Goal: Task Accomplishment & Management: Use online tool/utility

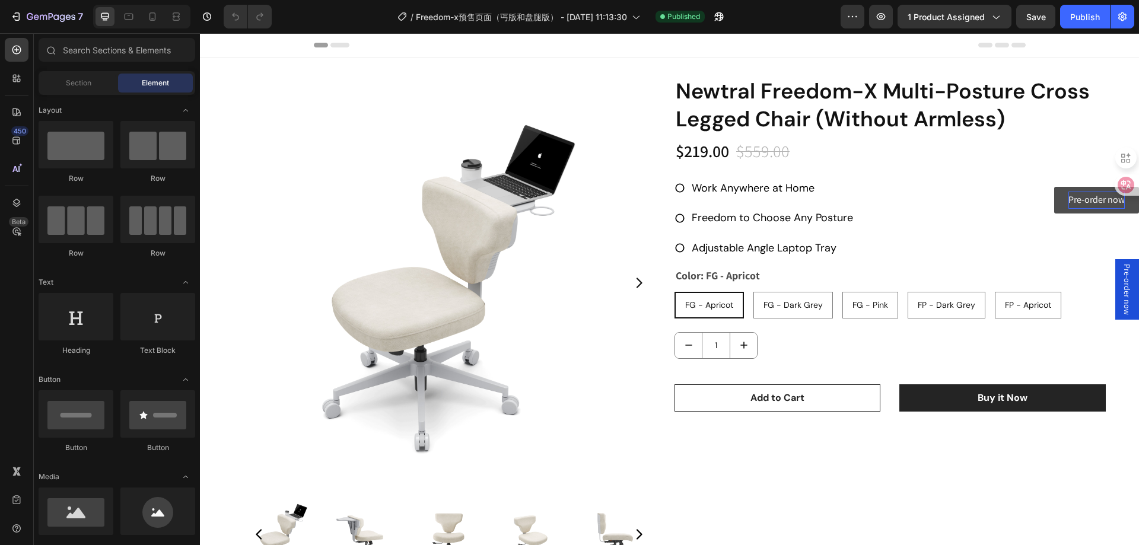
click at [1087, 204] on p "Pre-order now" at bounding box center [1096, 200] width 56 height 17
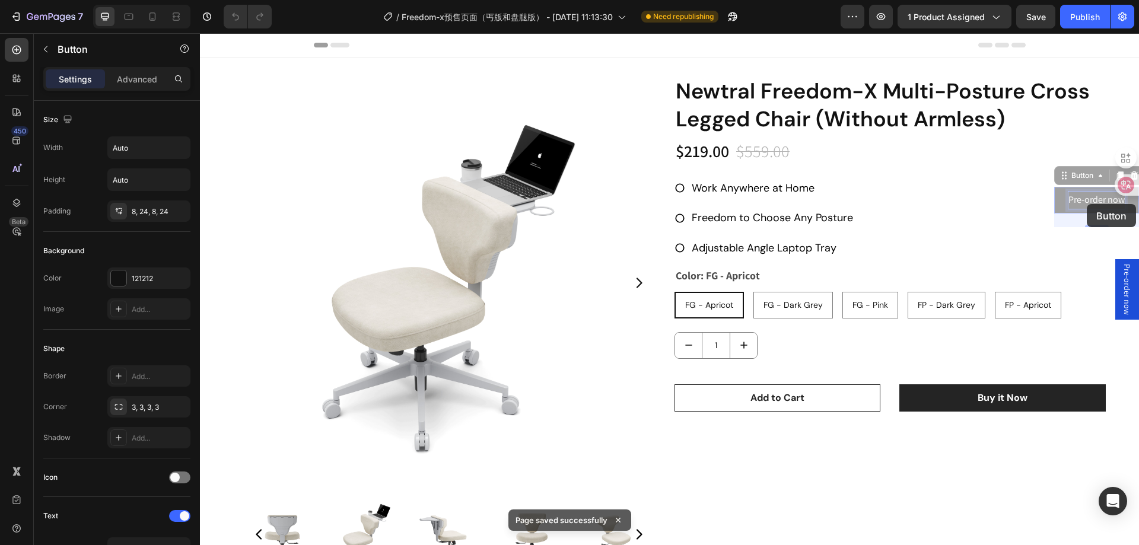
click at [1121, 288] on span "Pre-order now" at bounding box center [1127, 289] width 12 height 51
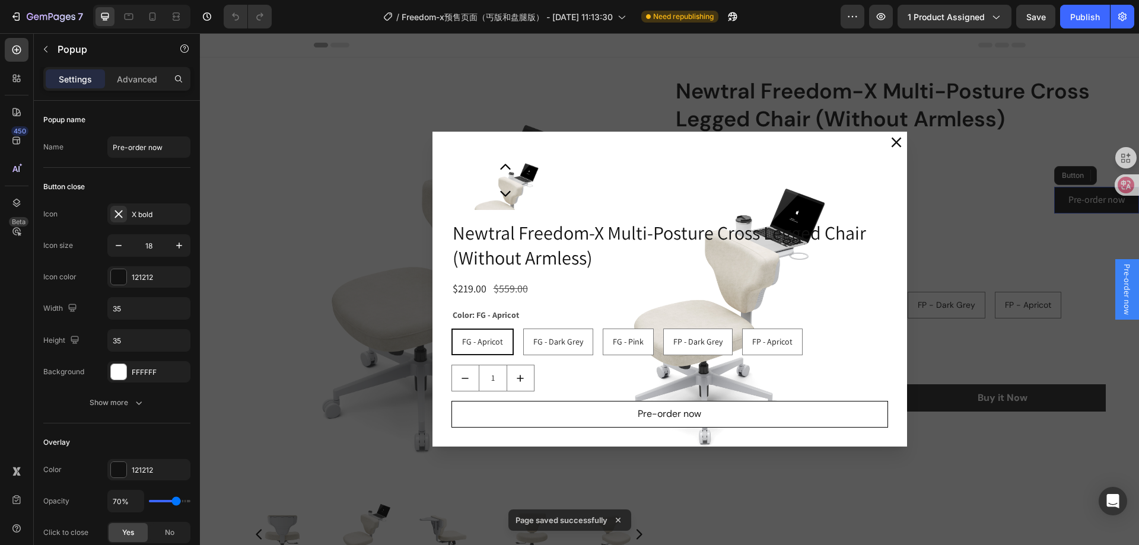
click at [1121, 288] on span "Pre-order now" at bounding box center [1127, 289] width 12 height 51
click at [1072, 200] on div "Backdrop" at bounding box center [669, 289] width 939 height 512
click at [1072, 200] on p "Pre-order now" at bounding box center [1096, 200] width 56 height 17
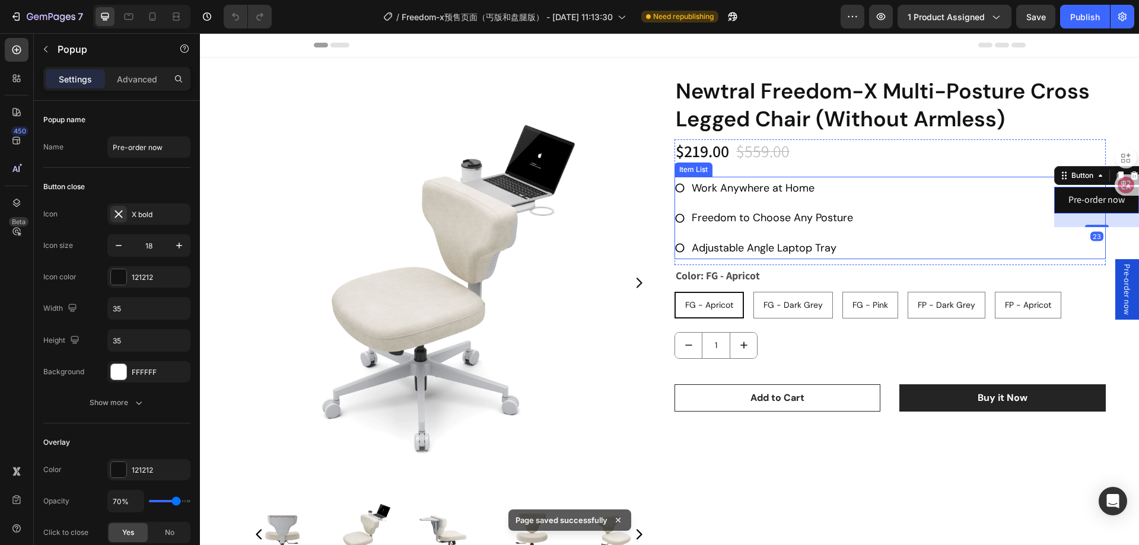
click at [1080, 202] on p "Pre-order now" at bounding box center [1096, 200] width 56 height 17
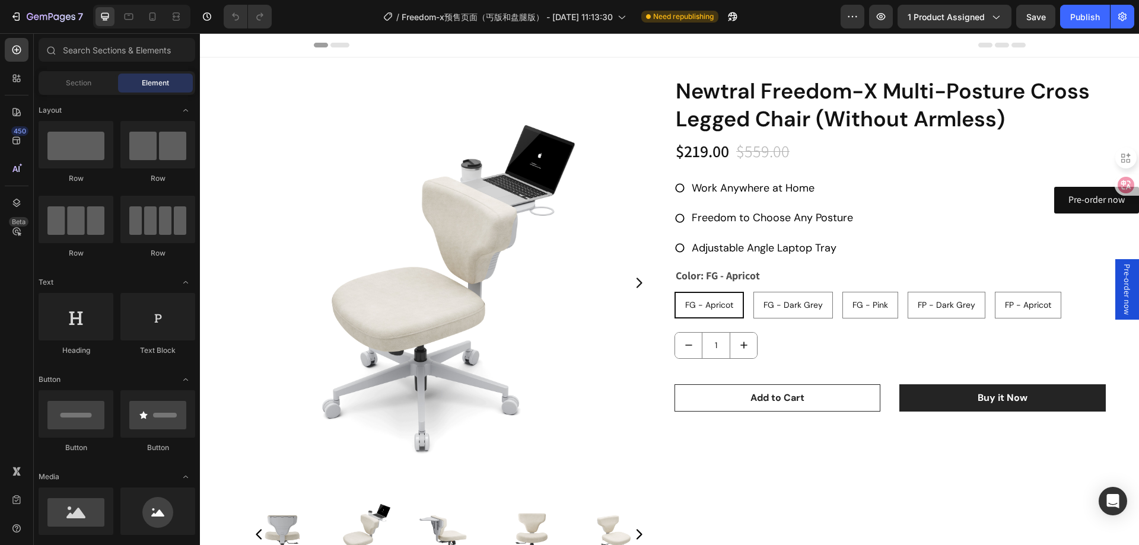
click at [1121, 281] on span "Pre-order now" at bounding box center [1127, 289] width 12 height 51
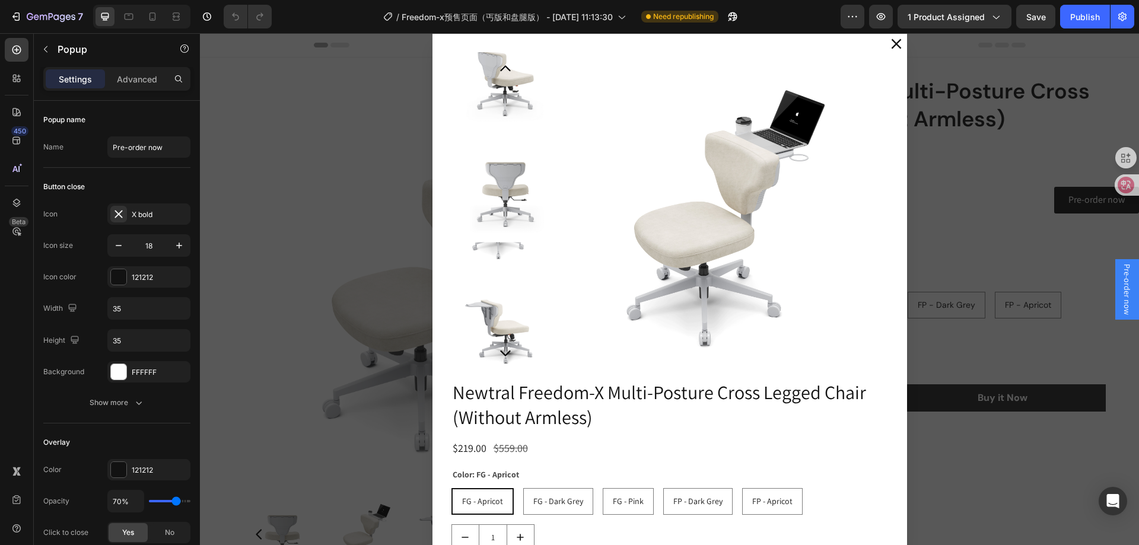
click at [1093, 204] on div "Backdrop" at bounding box center [669, 289] width 939 height 512
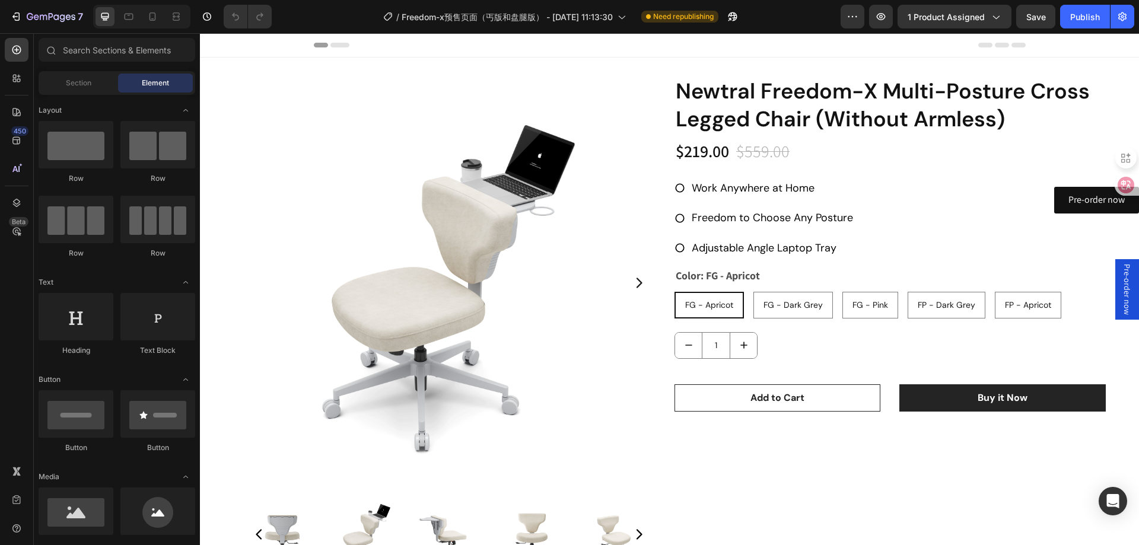
click at [1093, 204] on p "Pre-order now" at bounding box center [1096, 200] width 56 height 17
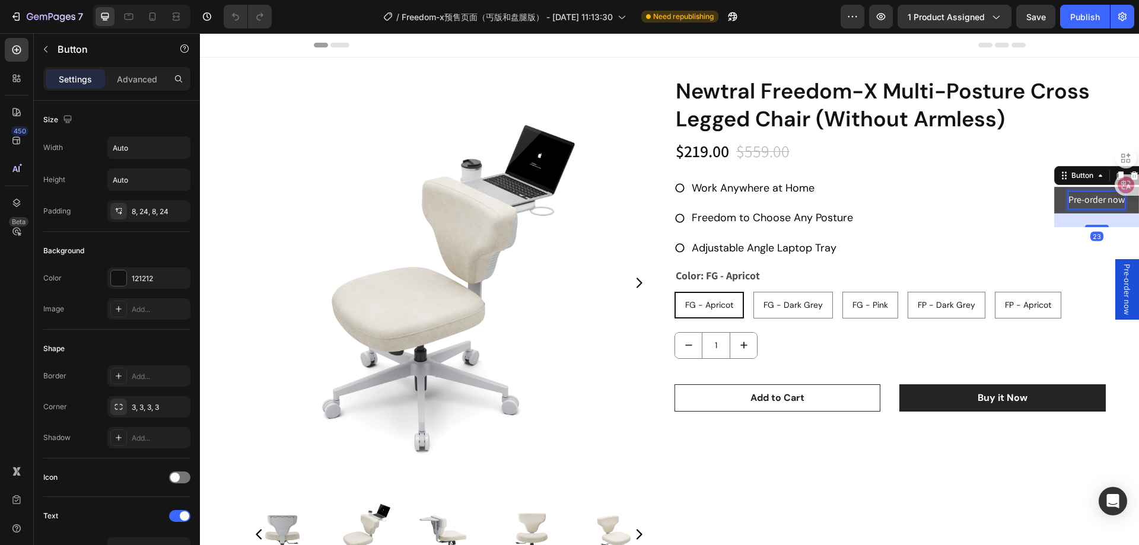
click at [1078, 198] on p "Pre-order now" at bounding box center [1096, 200] width 56 height 17
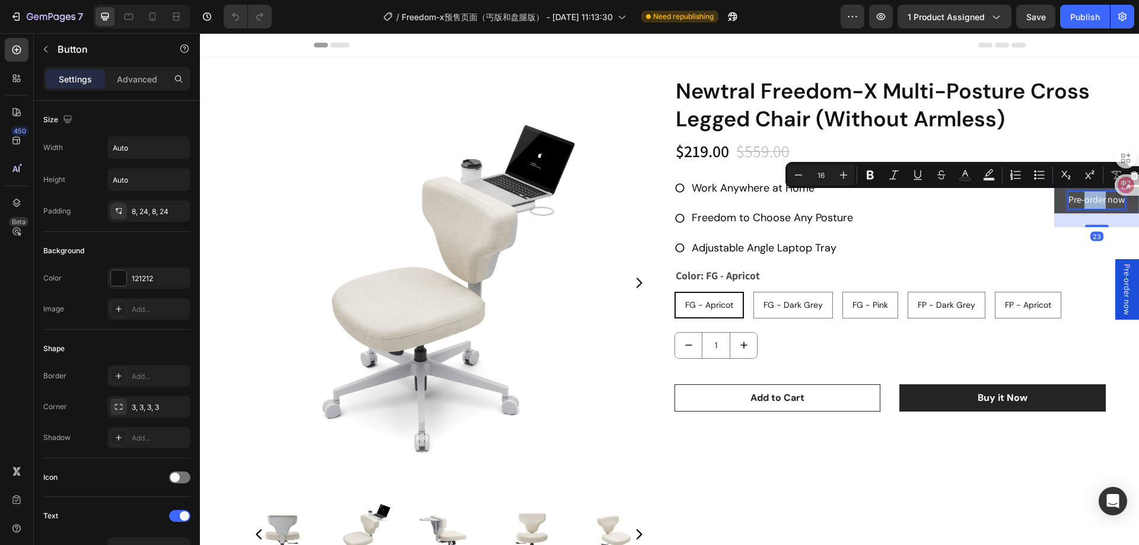
click at [1080, 199] on p "Pre-order now" at bounding box center [1096, 200] width 56 height 17
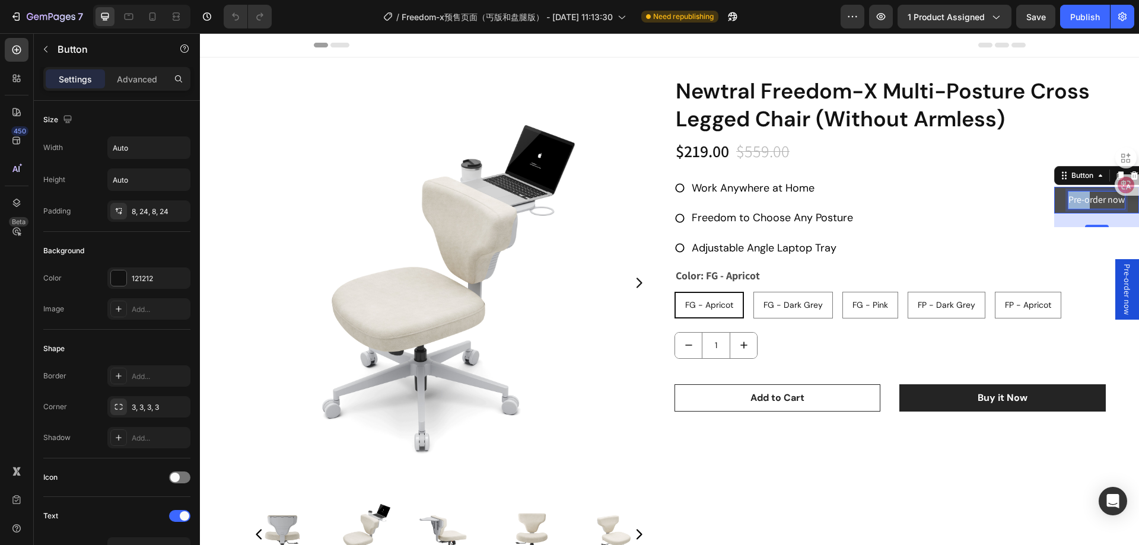
drag, startPoint x: 1079, startPoint y: 199, endPoint x: 1061, endPoint y: 200, distance: 18.4
click at [1068, 200] on p "Pre-order now" at bounding box center [1096, 200] width 56 height 17
click at [1115, 277] on div "Pre-order now" at bounding box center [1127, 289] width 24 height 61
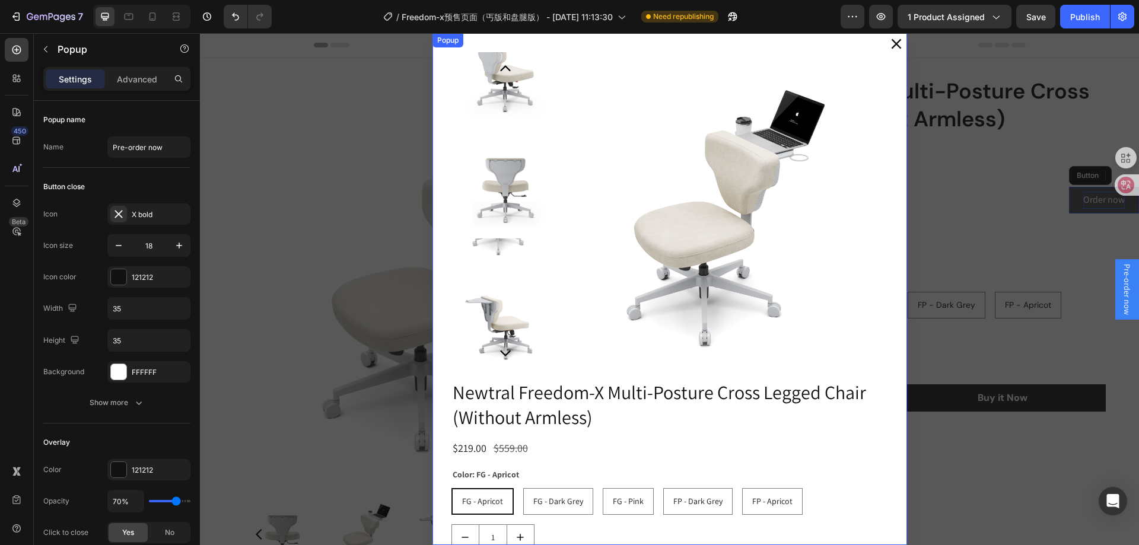
click at [896, 44] on icon "Dialog content" at bounding box center [896, 44] width 11 height 11
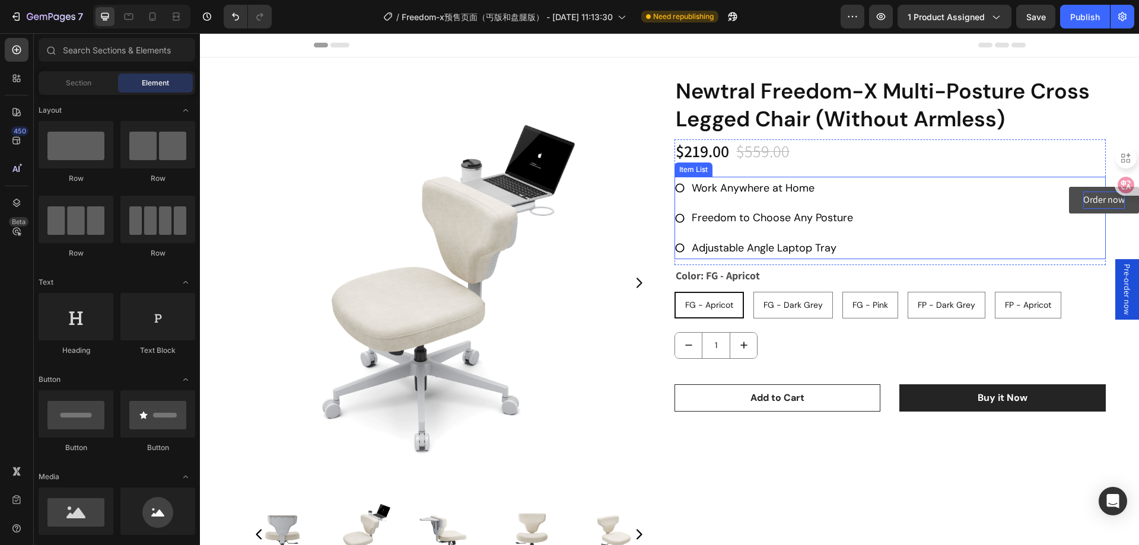
click at [1092, 199] on p "Order now" at bounding box center [1104, 200] width 42 height 17
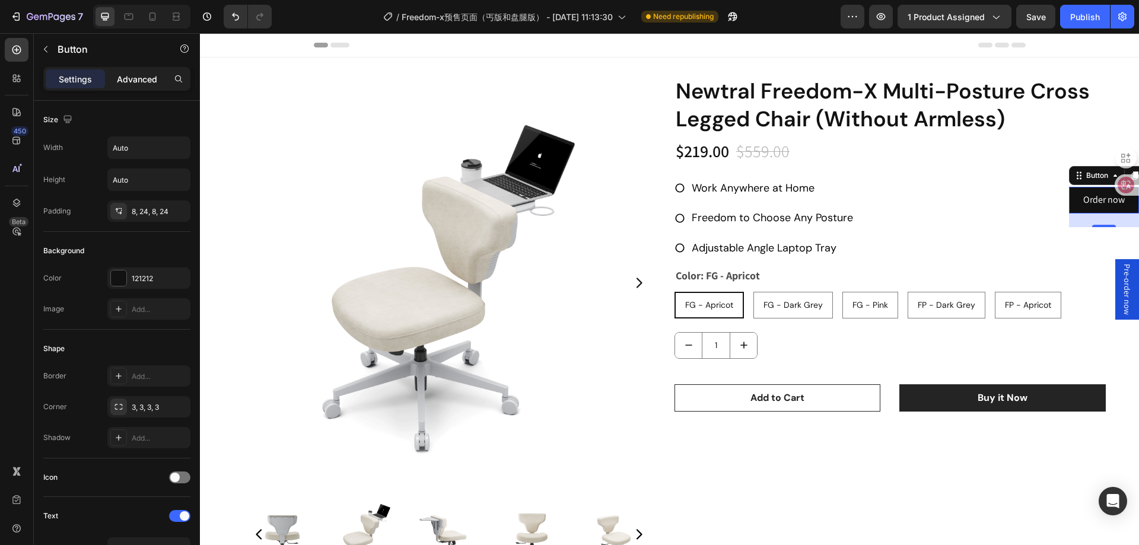
drag, startPoint x: 830, startPoint y: 254, endPoint x: 140, endPoint y: 77, distance: 712.2
click at [140, 77] on p "Advanced" at bounding box center [137, 79] width 40 height 12
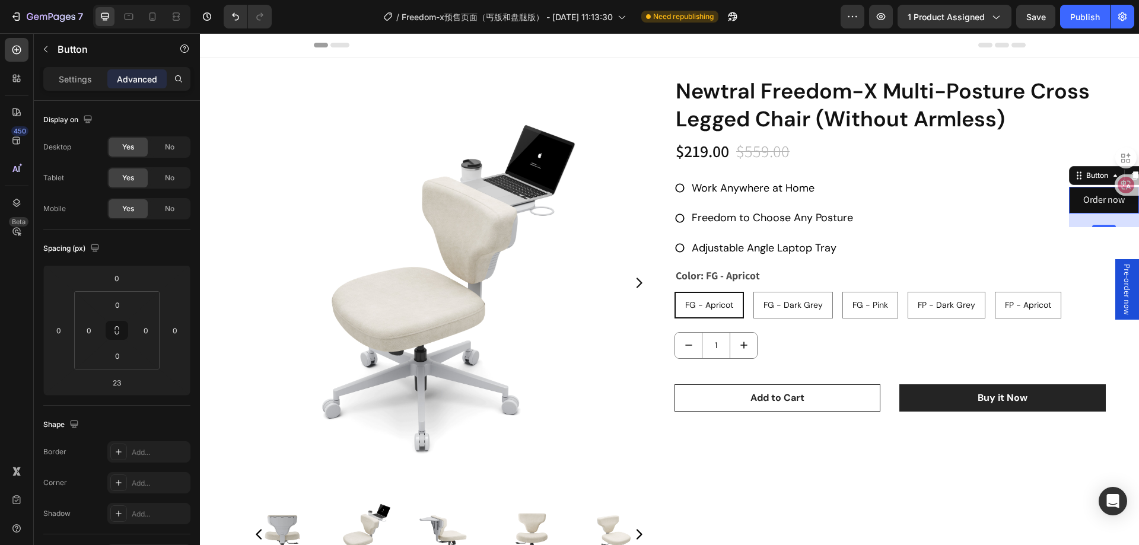
click at [1126, 298] on div "Pre-order now" at bounding box center [1127, 289] width 24 height 61
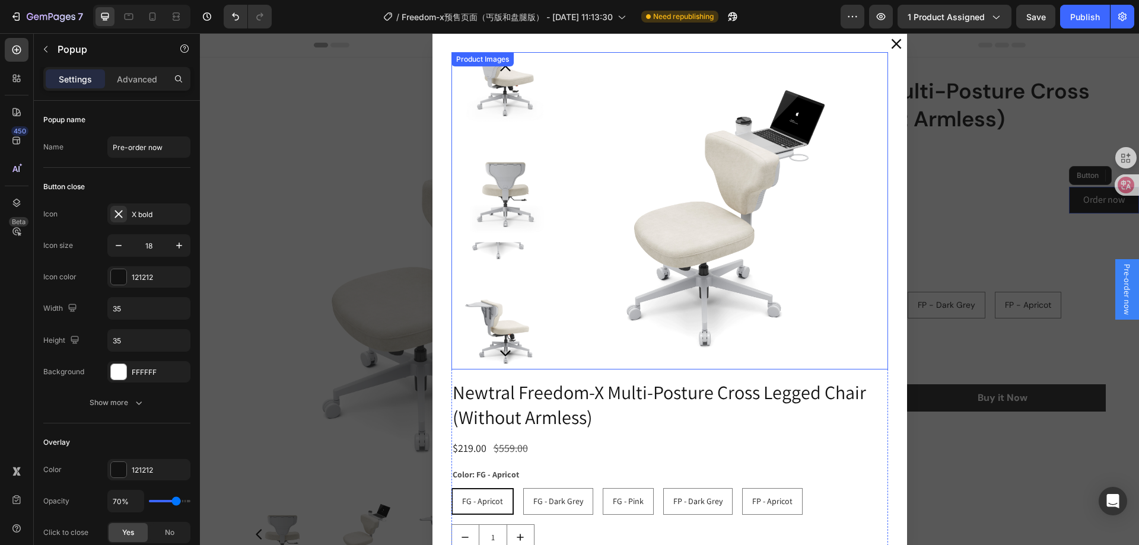
scroll to position [61, 0]
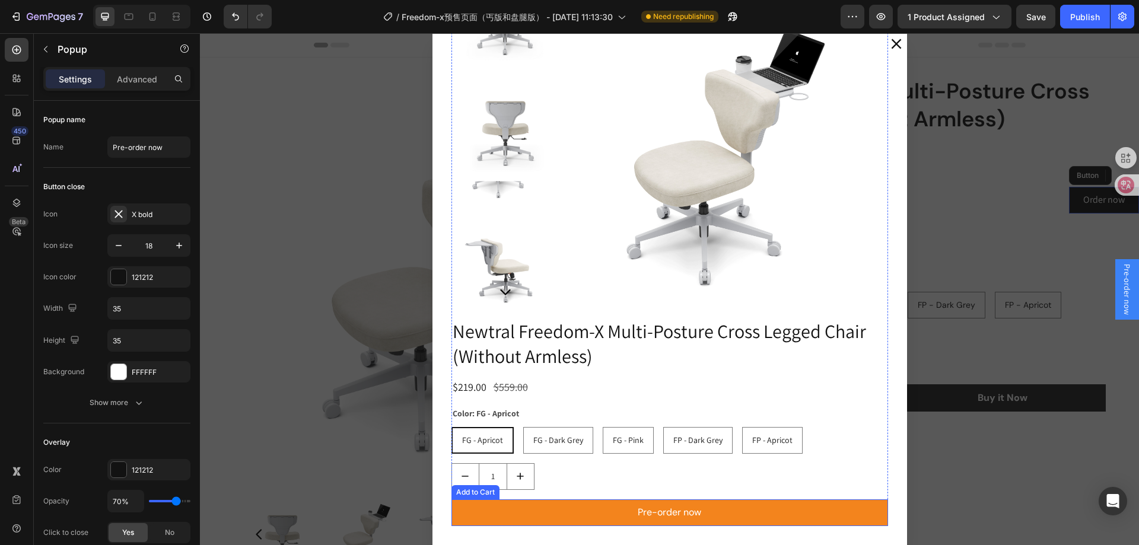
drag, startPoint x: 676, startPoint y: 513, endPoint x: 715, endPoint y: 508, distance: 39.4
click at [676, 513] on div "Pre-order now" at bounding box center [669, 512] width 63 height 17
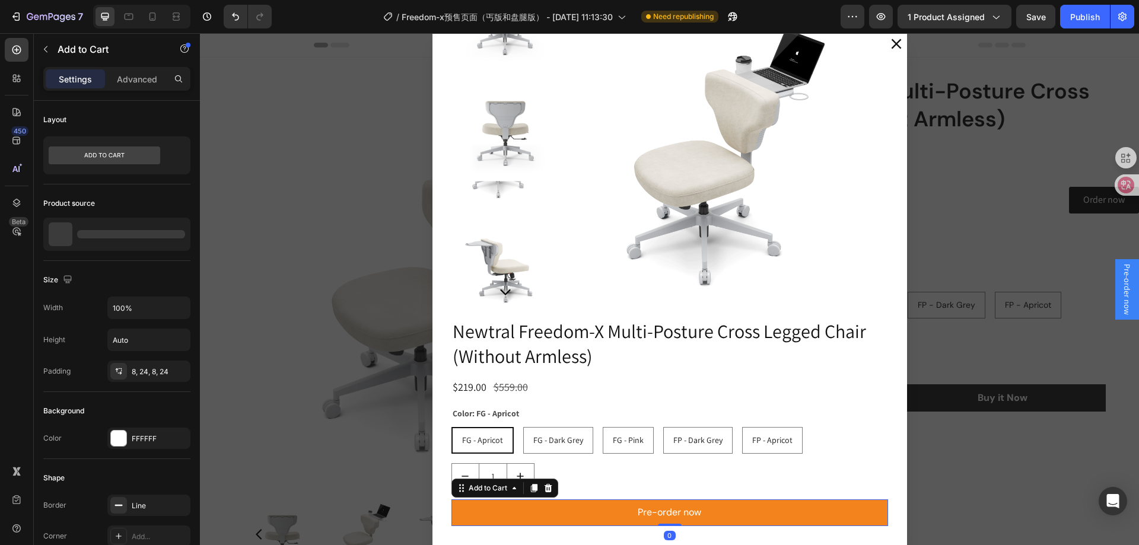
click at [732, 508] on button "Pre-order now" at bounding box center [669, 512] width 437 height 27
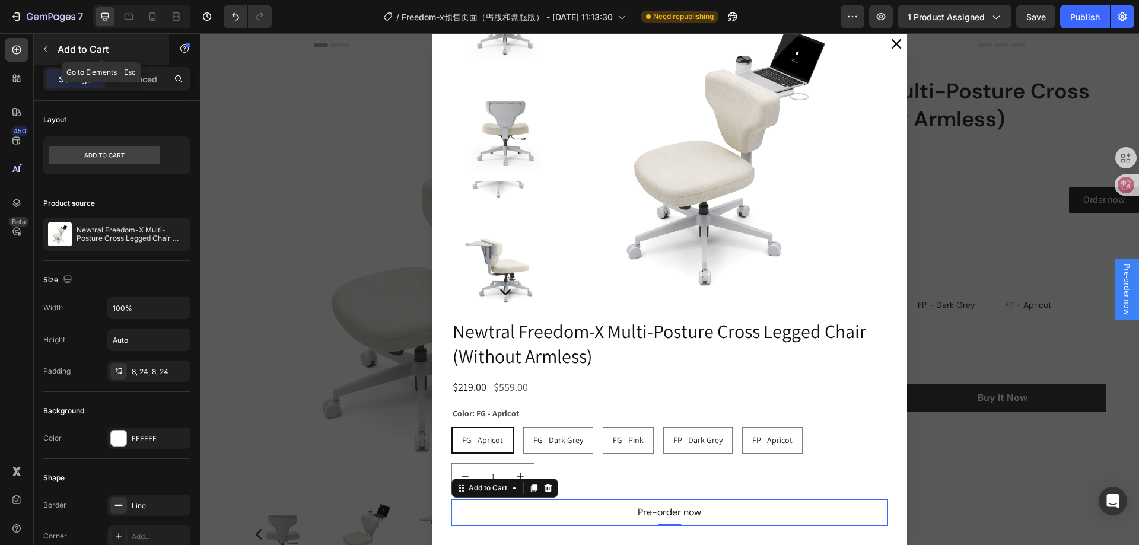
click at [54, 44] on button "button" at bounding box center [45, 49] width 19 height 19
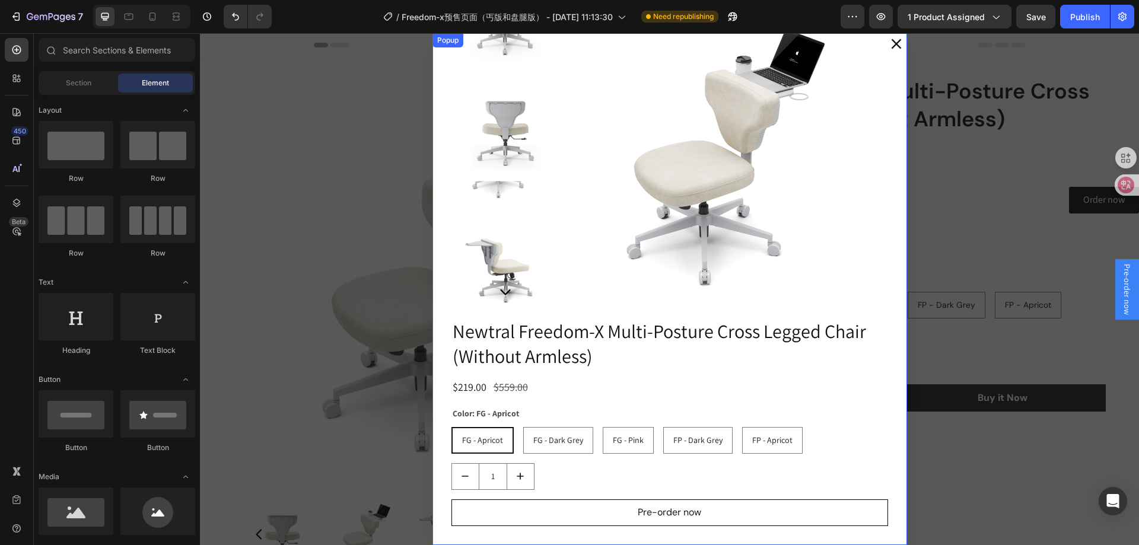
click at [891, 41] on icon "Dialog content" at bounding box center [896, 44] width 11 height 11
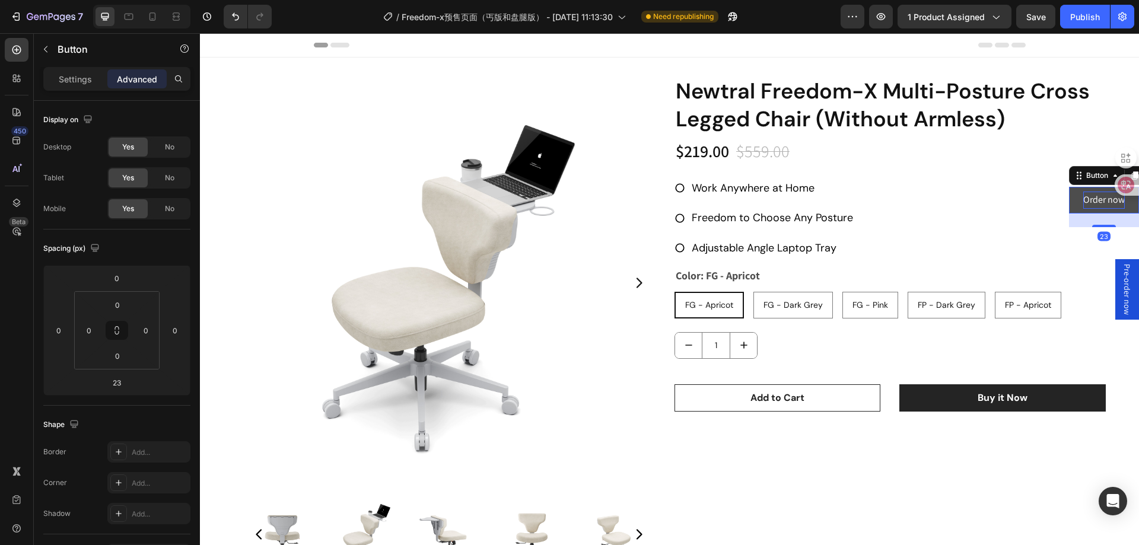
click at [1083, 196] on p "Order now" at bounding box center [1104, 200] width 42 height 17
drag, startPoint x: 1270, startPoint y: 206, endPoint x: 1020, endPoint y: 203, distance: 249.2
click at [1069, 196] on link "Order now" at bounding box center [1104, 200] width 70 height 27
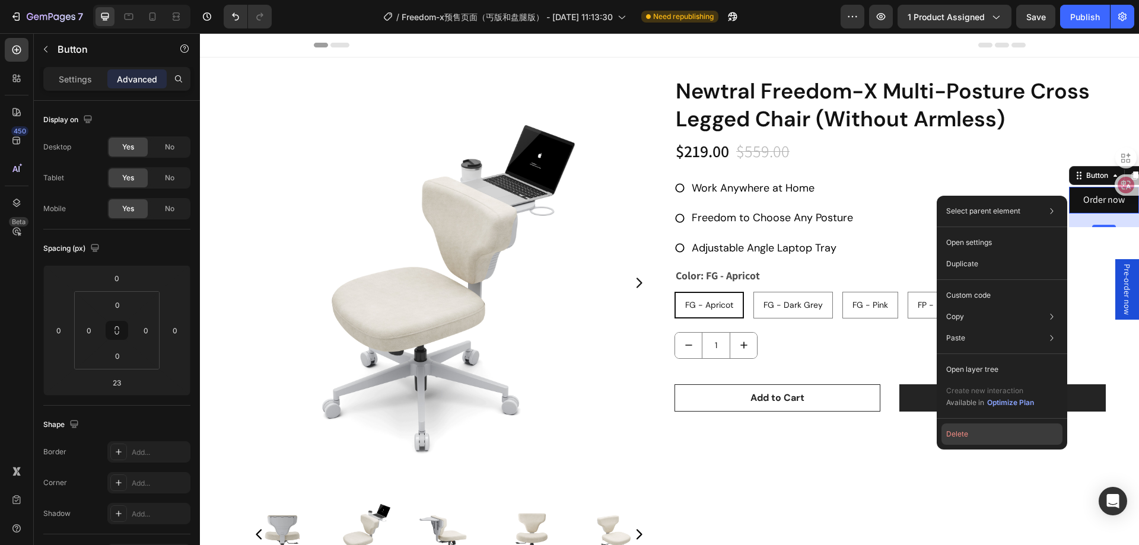
drag, startPoint x: 982, startPoint y: 434, endPoint x: 806, endPoint y: 373, distance: 187.0
click at [982, 434] on button "Delete" at bounding box center [1001, 434] width 121 height 21
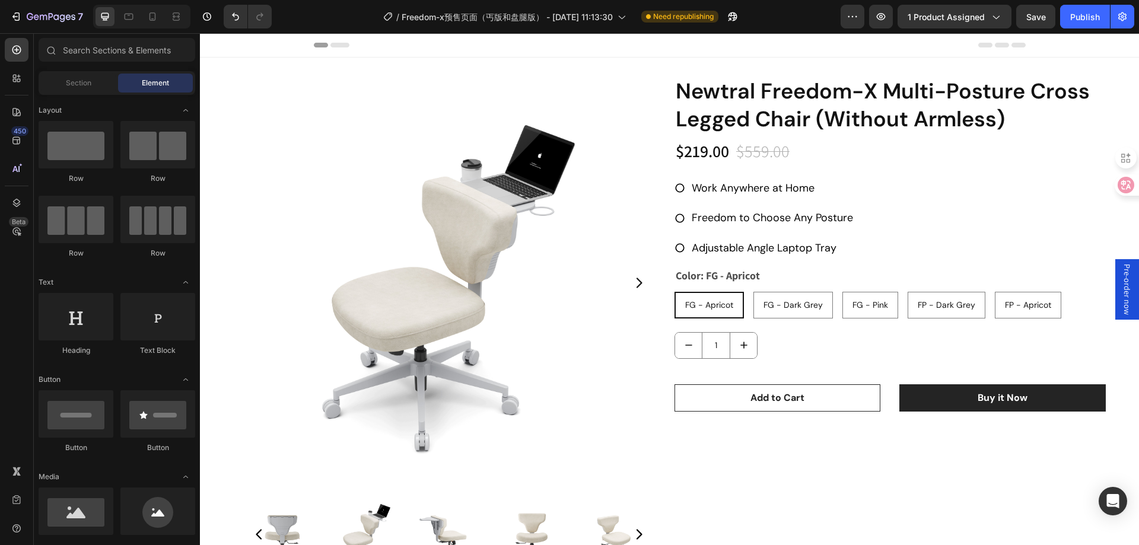
drag, startPoint x: 1113, startPoint y: 268, endPoint x: 1124, endPoint y: 287, distance: 21.3
click at [1124, 287] on div "Pre-order now" at bounding box center [1127, 289] width 24 height 61
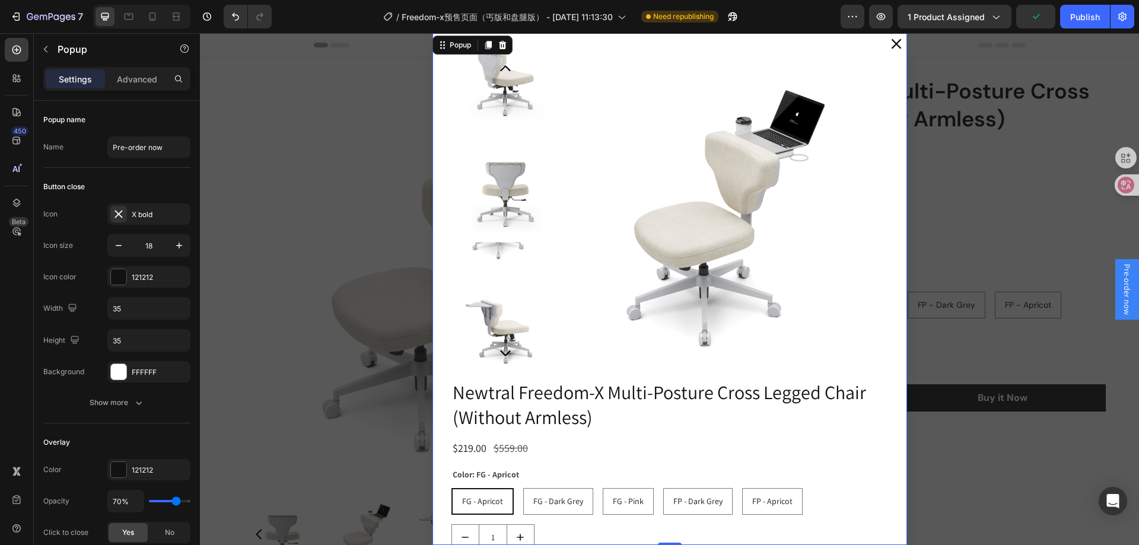
click at [892, 46] on icon "Dialog content" at bounding box center [897, 44] width 10 height 10
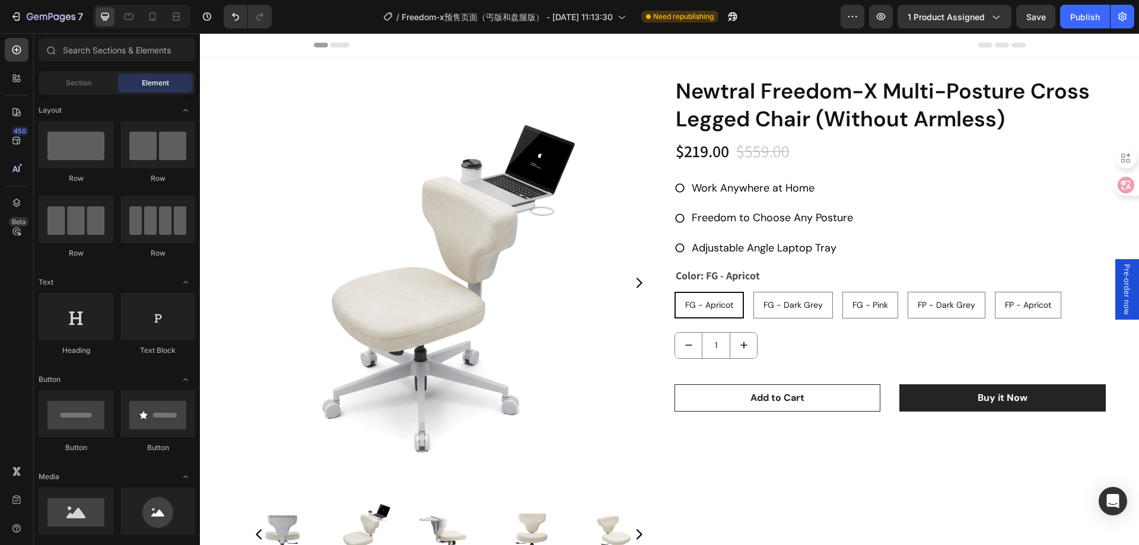
click at [1121, 306] on span "Pre-order now" at bounding box center [1127, 289] width 12 height 51
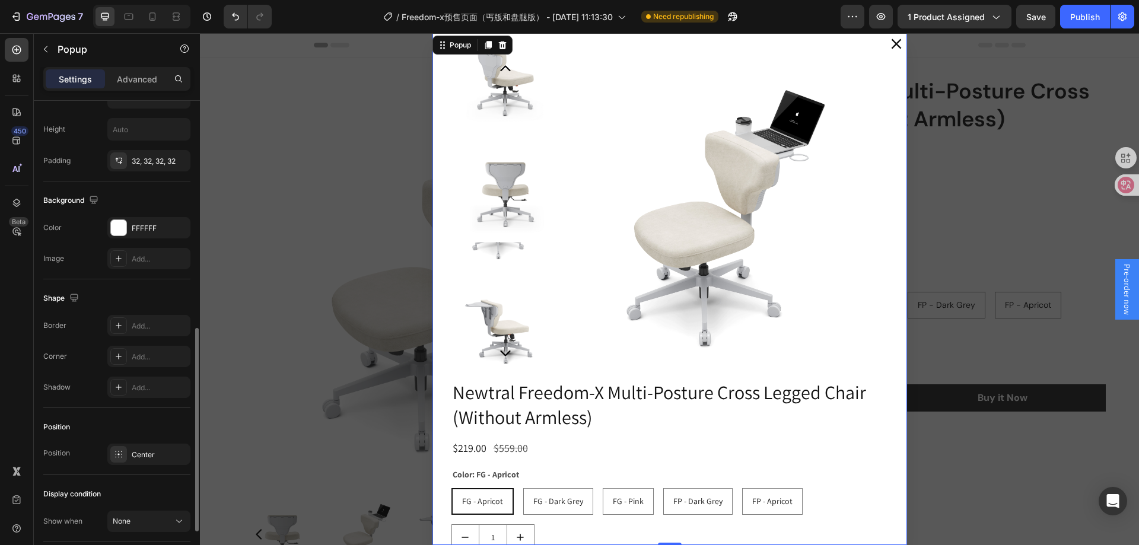
scroll to position [645, 0]
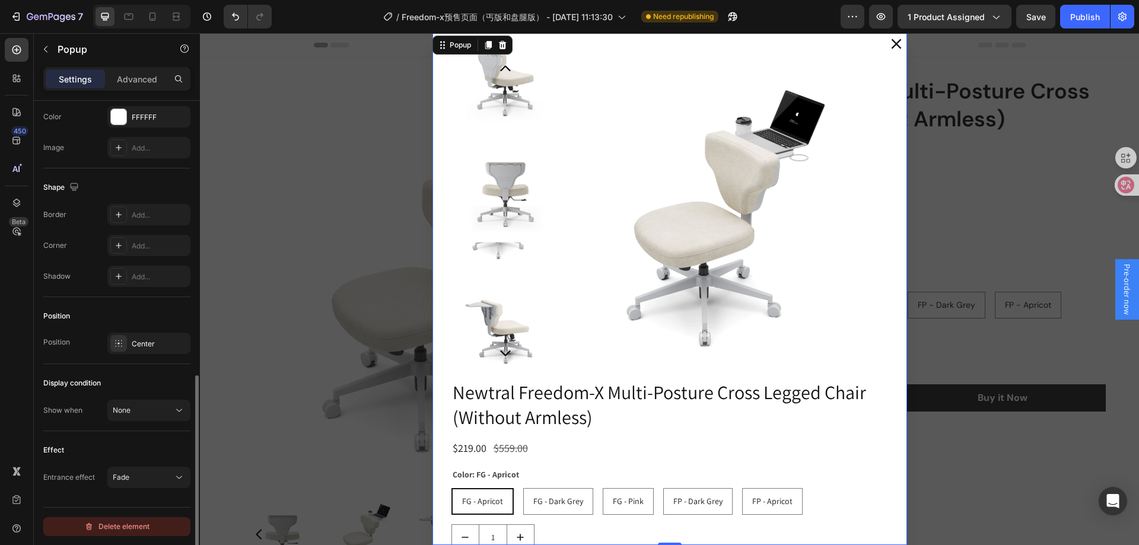
drag, startPoint x: 121, startPoint y: 519, endPoint x: 269, endPoint y: 327, distance: 242.3
click at [121, 519] on button "Delete element" at bounding box center [116, 526] width 147 height 19
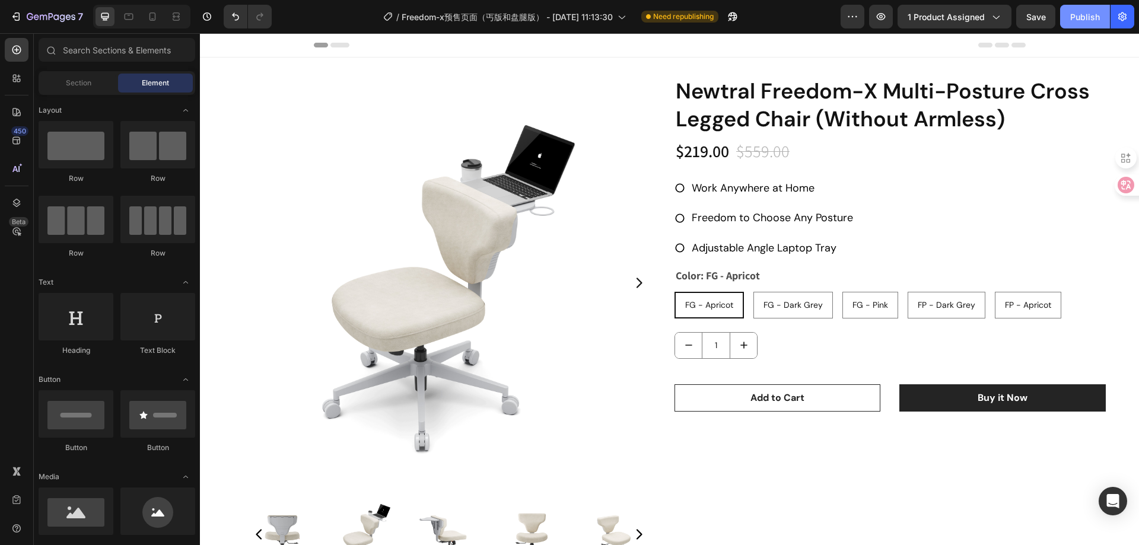
click at [1095, 15] on div "Publish" at bounding box center [1085, 17] width 30 height 12
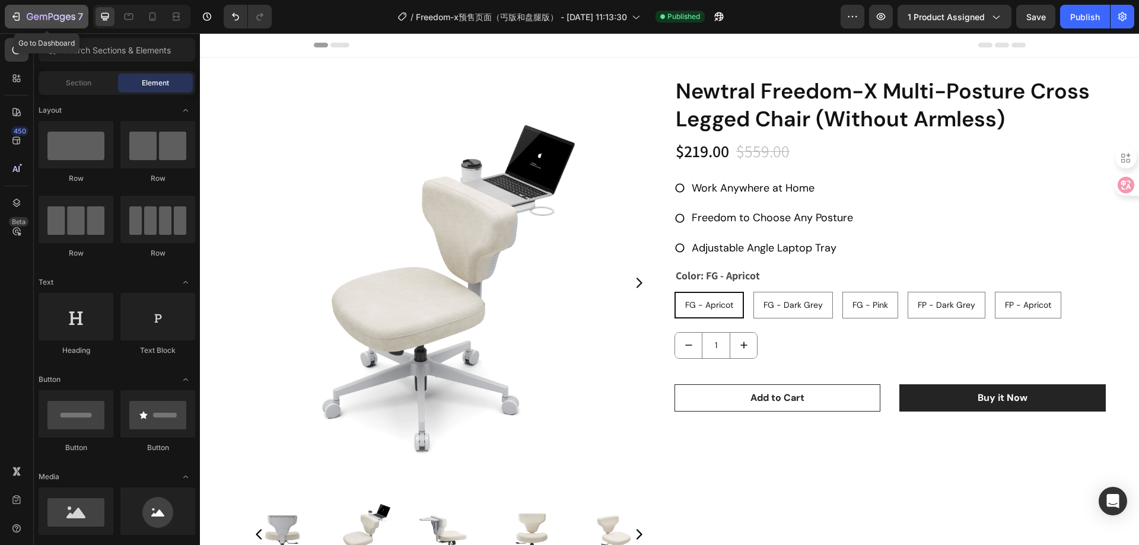
drag, startPoint x: 18, startPoint y: 18, endPoint x: 15, endPoint y: 284, distance: 265.8
click at [18, 18] on icon "button" at bounding box center [16, 17] width 12 height 12
